Goal: Book appointment/travel/reservation

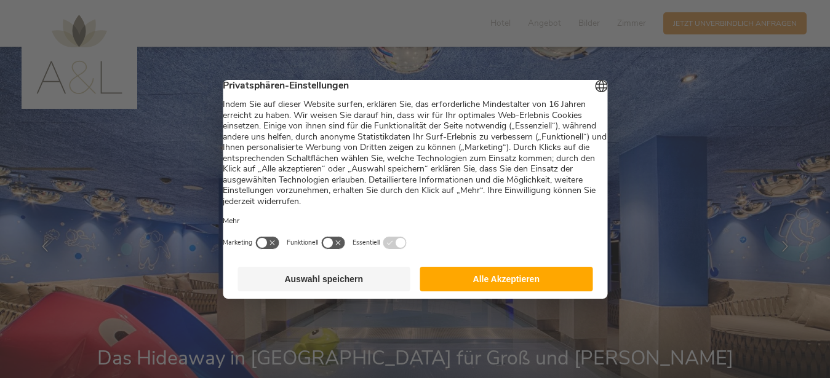
click at [513, 283] on button "Alle Akzeptieren" at bounding box center [506, 279] width 173 height 25
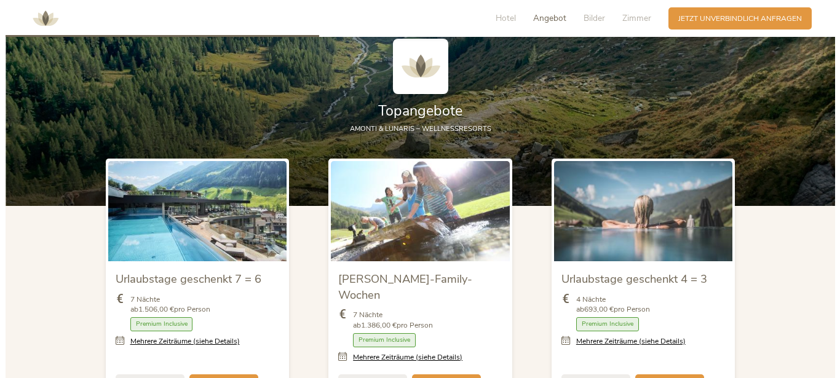
scroll to position [1161, 0]
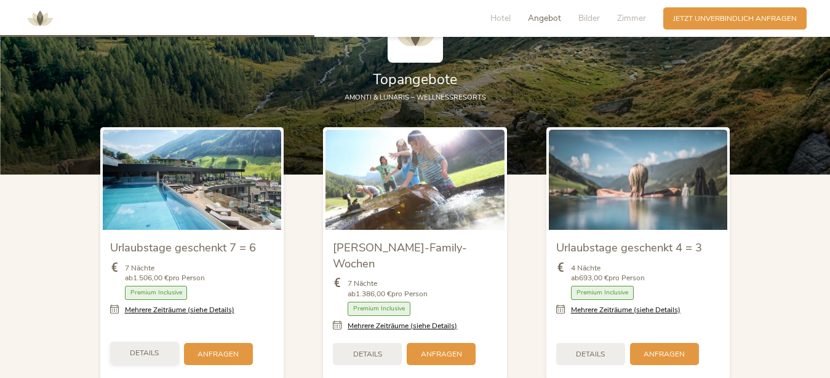
click at [152, 348] on span "Details" at bounding box center [144, 353] width 29 height 10
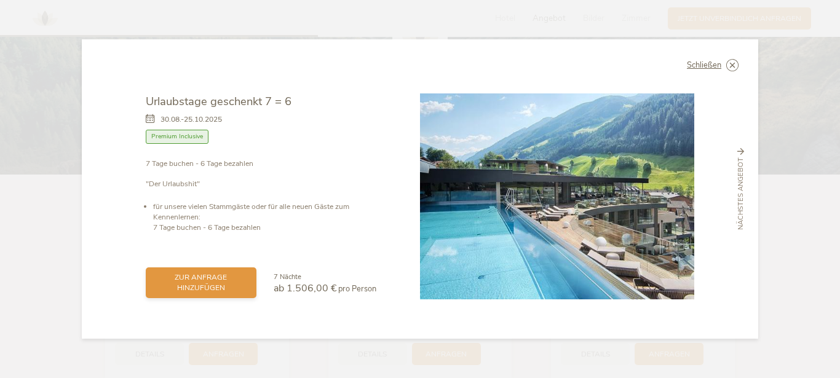
click at [206, 278] on span "zur Anfrage hinzufügen" at bounding box center [201, 282] width 91 height 21
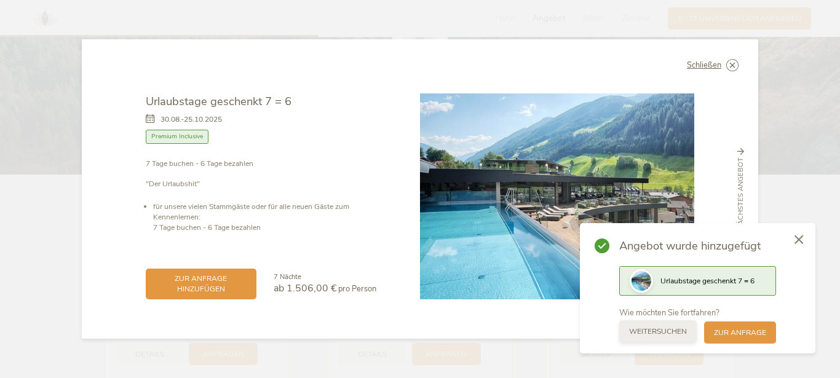
click at [678, 335] on span "weitersuchen" at bounding box center [658, 332] width 58 height 10
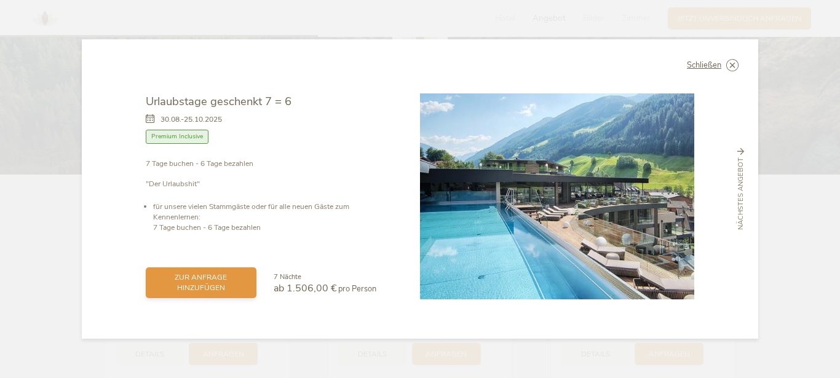
click at [198, 277] on span "zur Anfrage hinzufügen" at bounding box center [201, 282] width 91 height 21
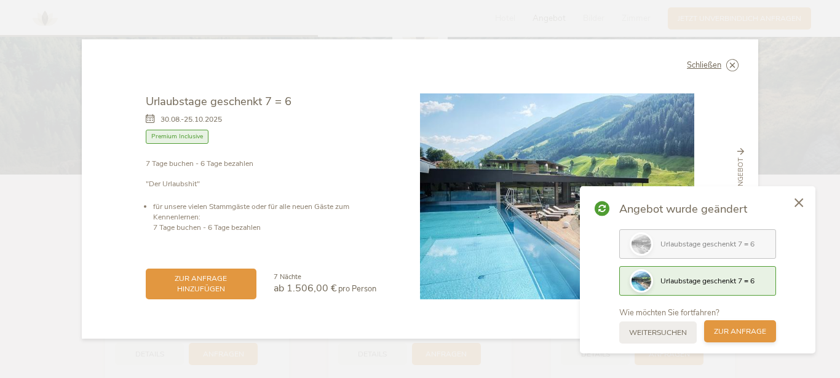
click at [747, 333] on span "zur Anfrage" at bounding box center [740, 332] width 52 height 10
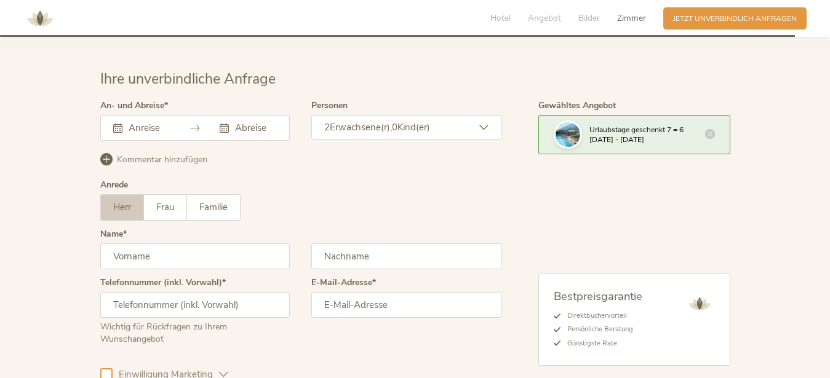
scroll to position [2964, 0]
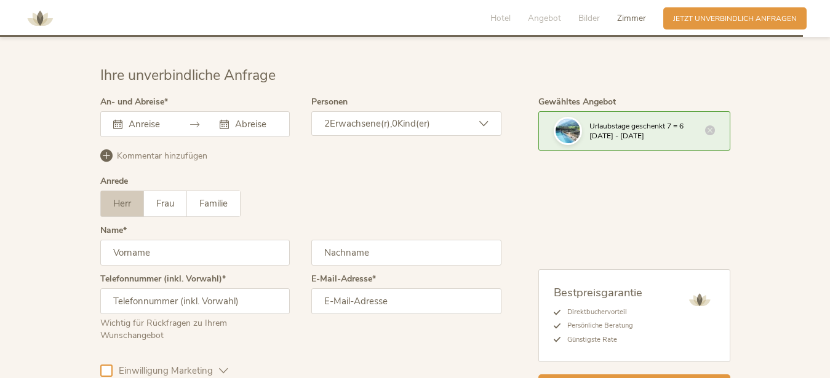
click at [141, 118] on input "text" at bounding box center [147, 124] width 45 height 12
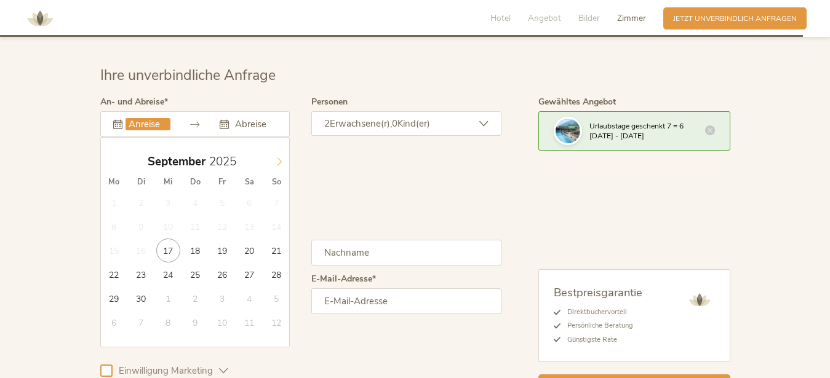
click at [277, 157] on icon at bounding box center [279, 161] width 9 height 9
type input "[DATE]"
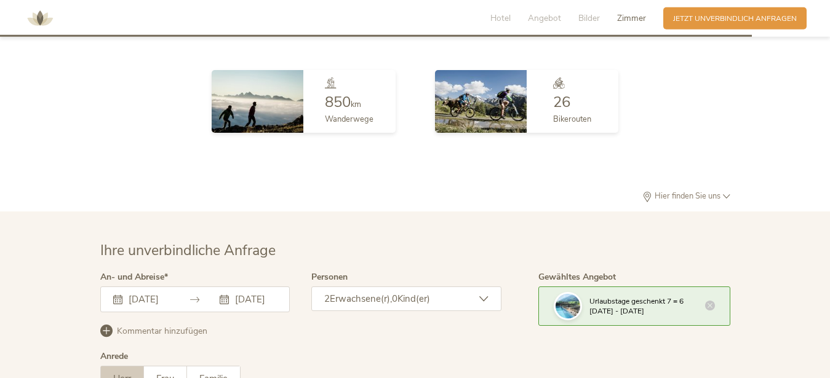
scroll to position [2777, 0]
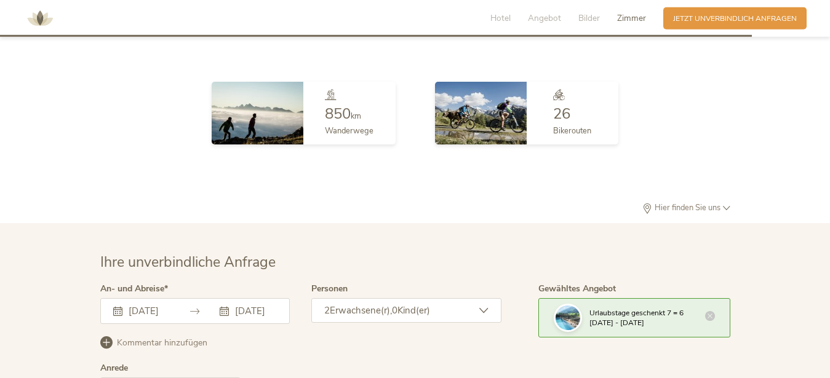
click at [710, 311] on icon at bounding box center [710, 316] width 10 height 10
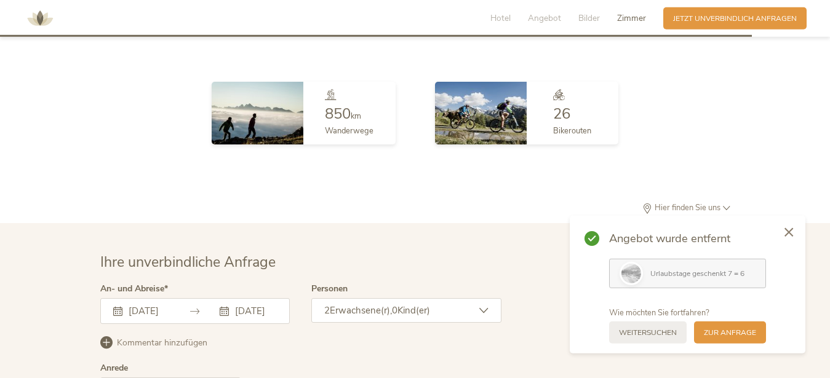
click at [702, 264] on div "Urlaubstage geschenkt 7 = 6" at bounding box center [687, 274] width 157 height 30
click at [727, 332] on span "zur Anfrage" at bounding box center [730, 332] width 52 height 10
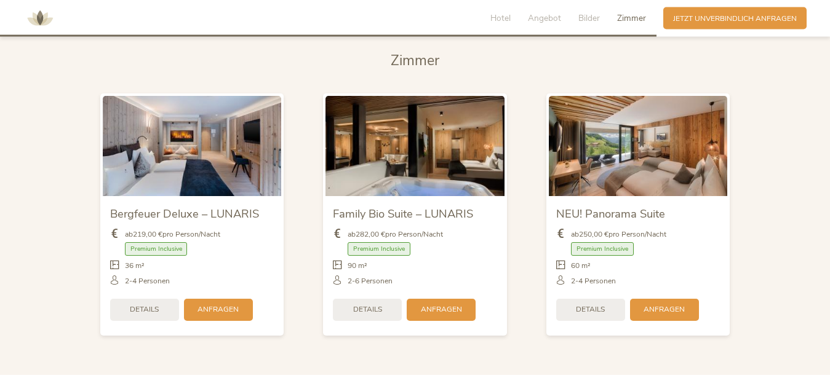
scroll to position [2419, 0]
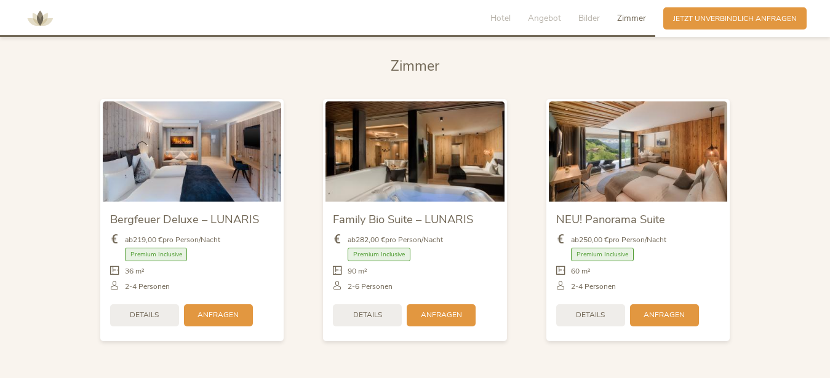
click at [167, 153] on img at bounding box center [192, 151] width 179 height 100
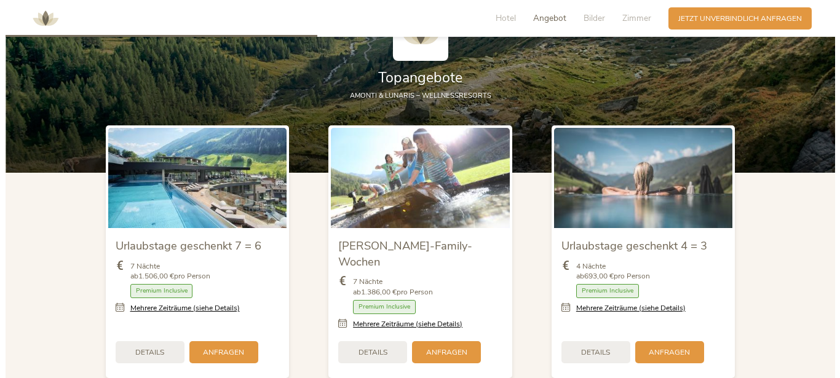
scroll to position [1127, 0]
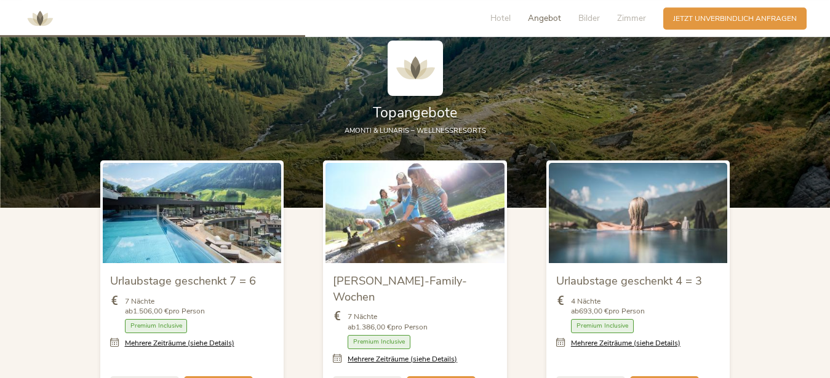
click at [150, 247] on img at bounding box center [192, 213] width 179 height 100
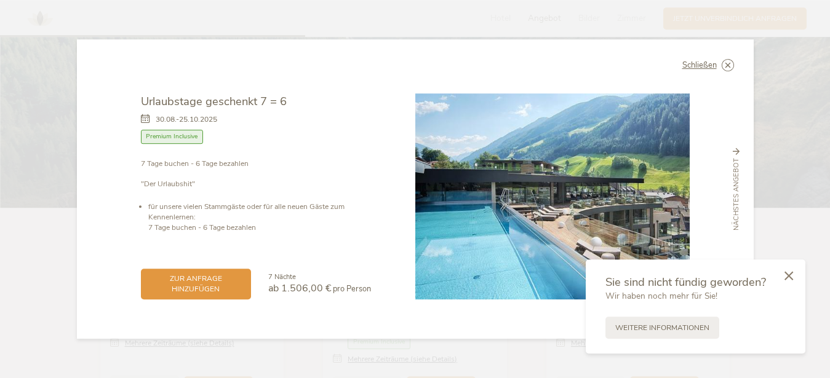
scroll to position [0, 9]
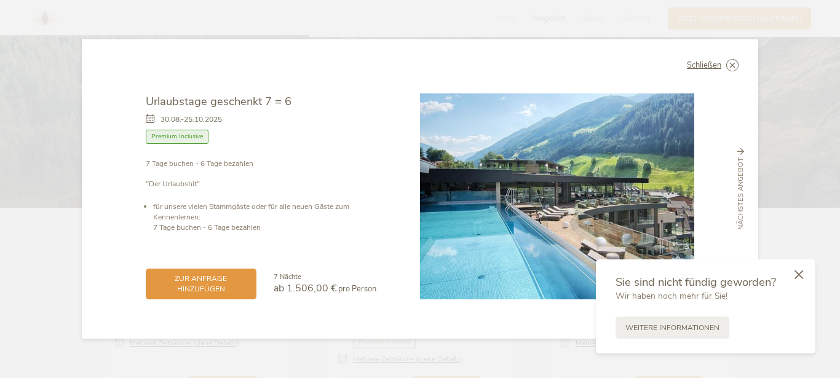
click at [800, 275] on icon at bounding box center [799, 274] width 9 height 9
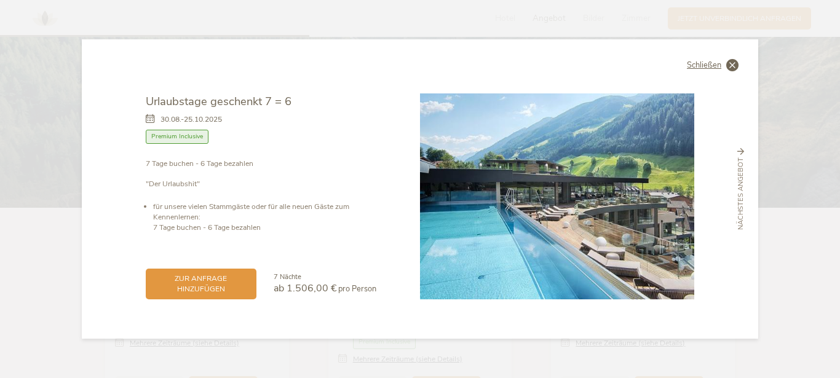
click at [708, 65] on span "Schließen" at bounding box center [704, 66] width 34 height 8
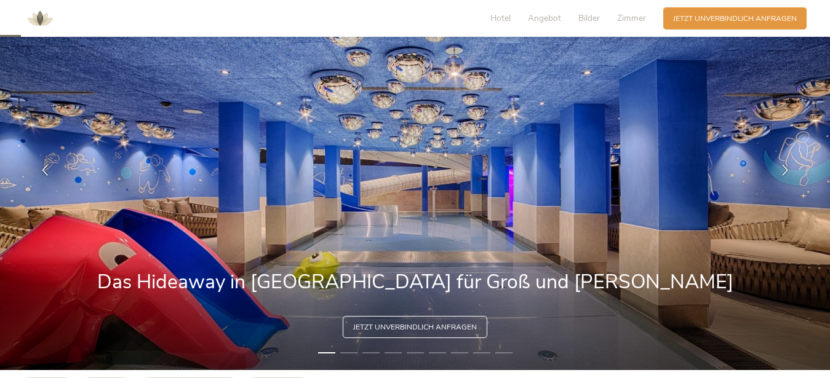
scroll to position [135, 0]
